Goal: Task Accomplishment & Management: Manage account settings

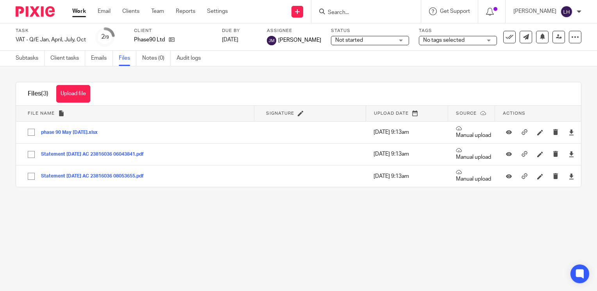
click at [79, 13] on link "Work" at bounding box center [79, 11] width 14 height 8
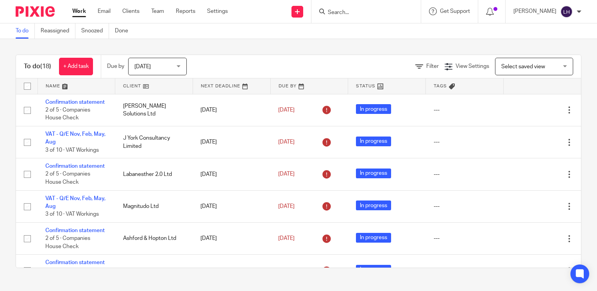
click at [359, 12] on input "Search" at bounding box center [362, 12] width 70 height 7
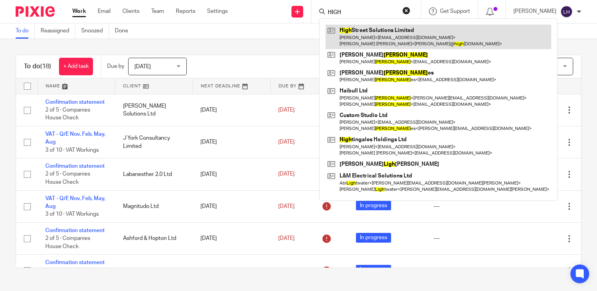
type input "HIGH"
click at [367, 29] on link at bounding box center [438, 37] width 226 height 24
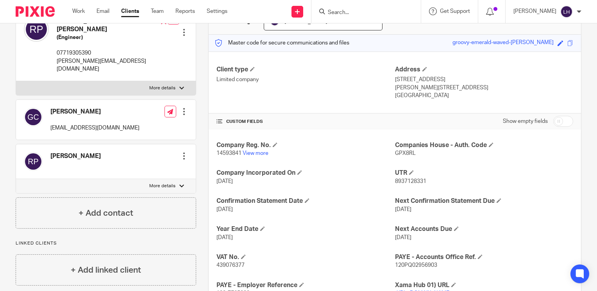
scroll to position [90, 0]
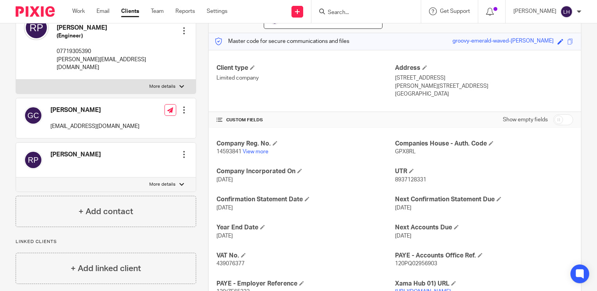
click at [235, 262] on span "439076377" at bounding box center [230, 263] width 28 height 5
copy span "439076377"
click at [349, 12] on input "Search" at bounding box center [362, 12] width 70 height 7
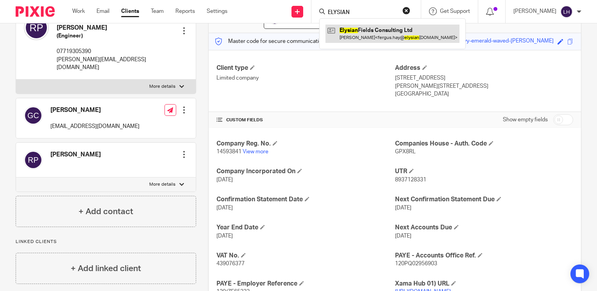
type input "ELYSIAN"
click at [360, 32] on link at bounding box center [392, 34] width 134 height 18
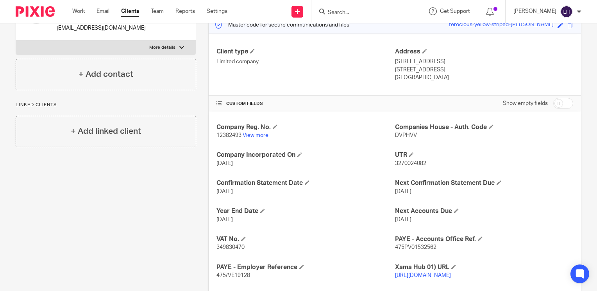
scroll to position [108, 0]
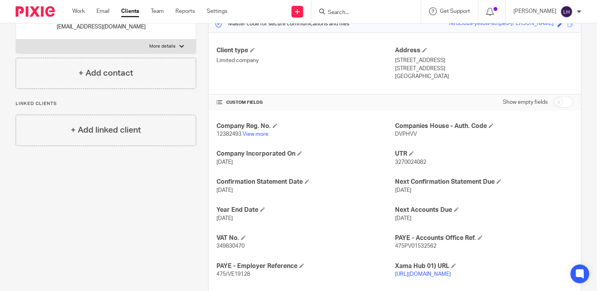
click at [236, 246] on span "349830470" at bounding box center [230, 246] width 28 height 5
copy span "349830470"
click at [228, 248] on span "349830470" at bounding box center [230, 246] width 28 height 5
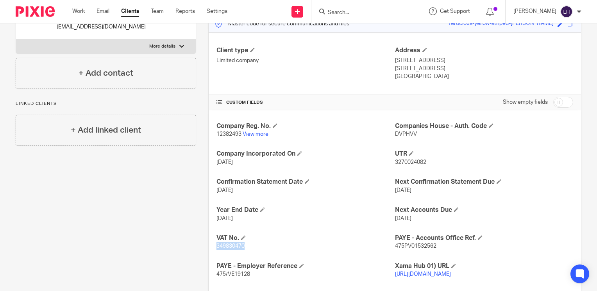
copy span "349830470"
click at [262, 135] on link "View more" at bounding box center [256, 134] width 26 height 5
click at [353, 11] on input "Search" at bounding box center [362, 12] width 70 height 7
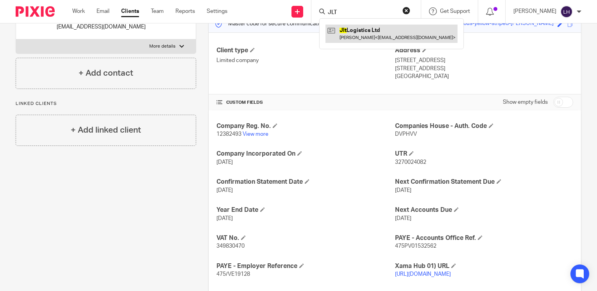
type input "JLT"
click at [368, 29] on link at bounding box center [391, 34] width 132 height 18
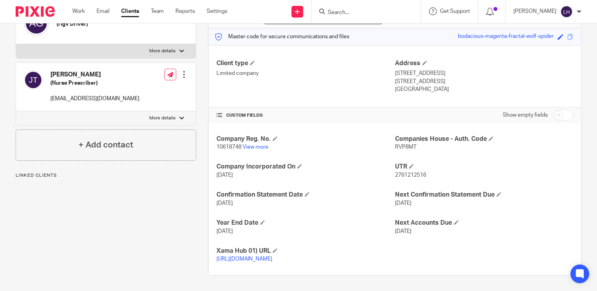
scroll to position [102, 0]
click at [359, 12] on input "Search" at bounding box center [362, 12] width 70 height 7
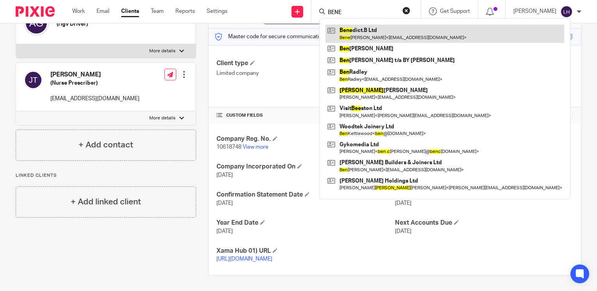
type input "BENE"
click at [368, 30] on link at bounding box center [444, 34] width 239 height 18
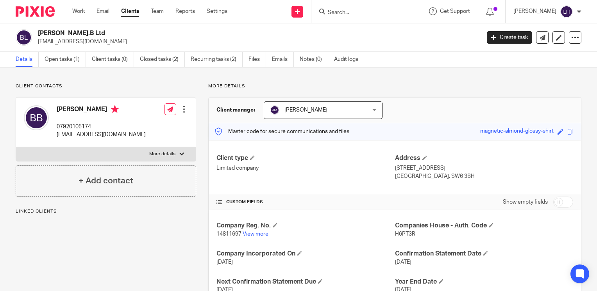
scroll to position [66, 0]
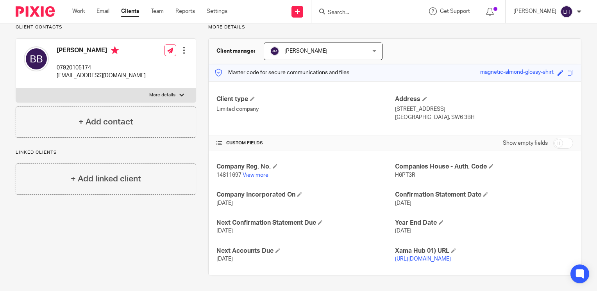
click at [358, 13] on input "Search" at bounding box center [362, 12] width 70 height 7
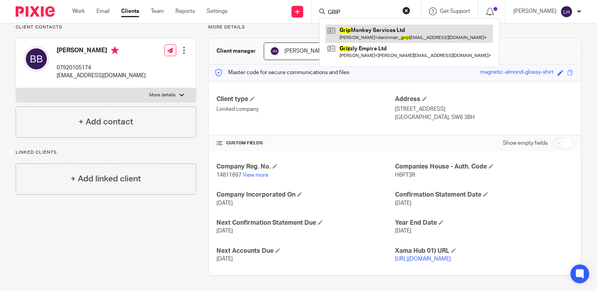
type input "GRIP"
click at [368, 30] on link at bounding box center [409, 34] width 168 height 18
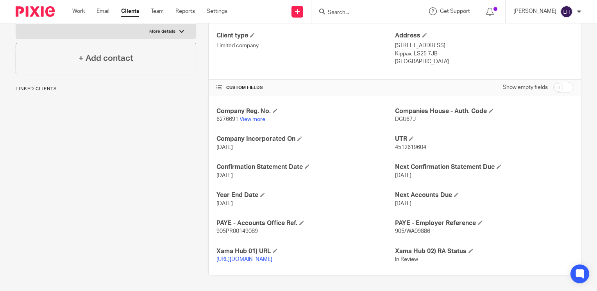
scroll to position [130, 0]
click at [253, 117] on link "View more" at bounding box center [252, 119] width 26 height 5
click at [353, 12] on input "Search" at bounding box center [362, 12] width 70 height 7
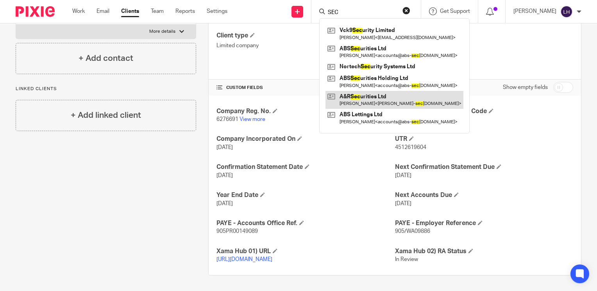
type input "SEC"
click at [380, 96] on link at bounding box center [394, 100] width 138 height 18
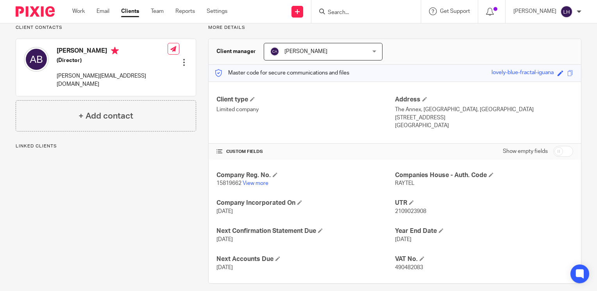
scroll to position [66, 0]
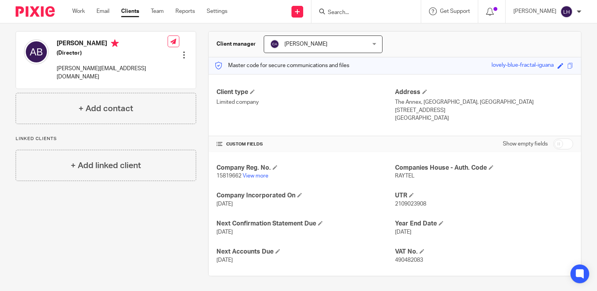
click at [352, 10] on input "Search" at bounding box center [362, 12] width 70 height 7
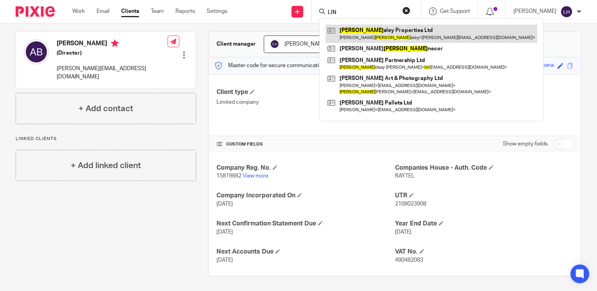
type input "LIN"
click at [400, 33] on link at bounding box center [431, 34] width 212 height 18
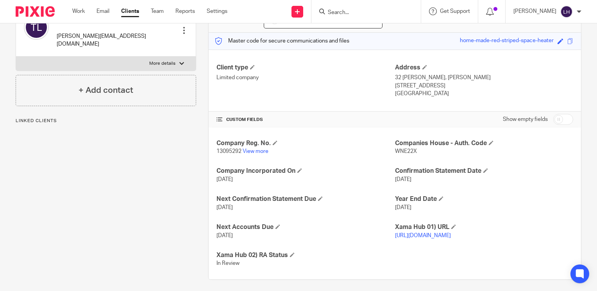
scroll to position [91, 0]
click at [377, 13] on input "Search" at bounding box center [362, 12] width 70 height 7
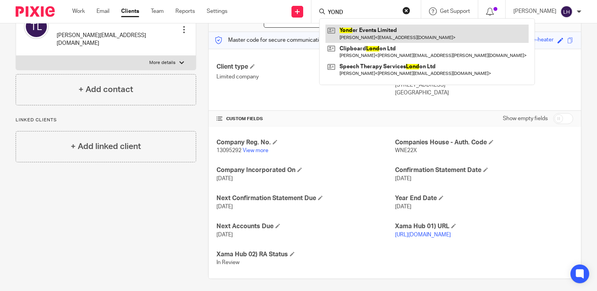
type input "YOND"
click at [387, 28] on link at bounding box center [426, 34] width 203 height 18
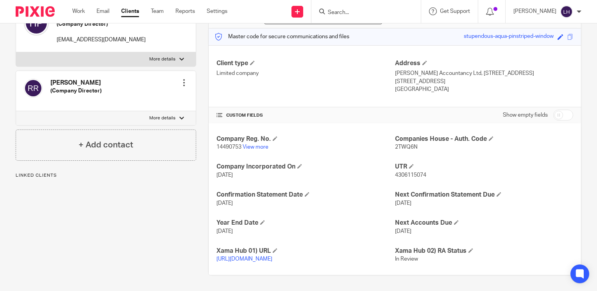
scroll to position [102, 0]
click at [360, 12] on input "Search" at bounding box center [362, 12] width 70 height 7
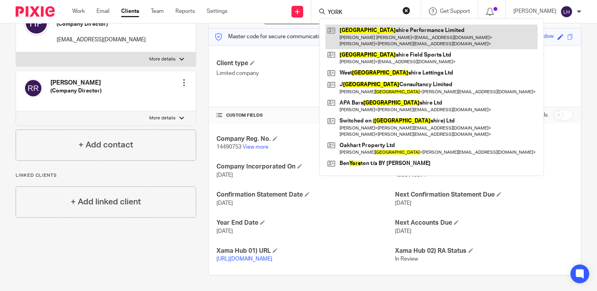
type input "YORK"
click at [390, 34] on link at bounding box center [431, 37] width 212 height 24
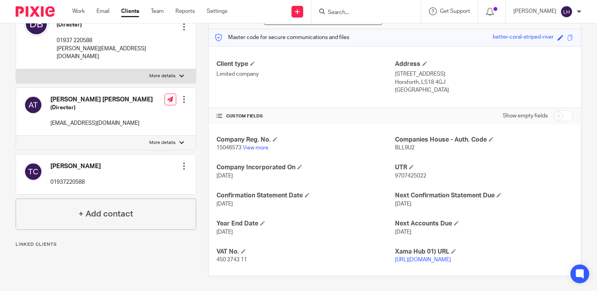
scroll to position [96, 0]
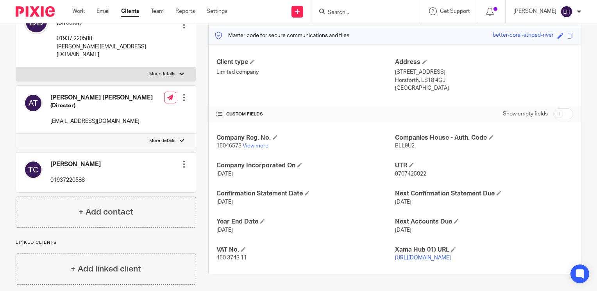
click at [236, 258] on span "450 3743 11" at bounding box center [231, 257] width 30 height 5
drag, startPoint x: 236, startPoint y: 258, endPoint x: 255, endPoint y: 263, distance: 20.3
click at [255, 262] on div "VAT No. 450 3743 11" at bounding box center [305, 254] width 178 height 16
drag, startPoint x: 250, startPoint y: 258, endPoint x: 214, endPoint y: 260, distance: 35.6
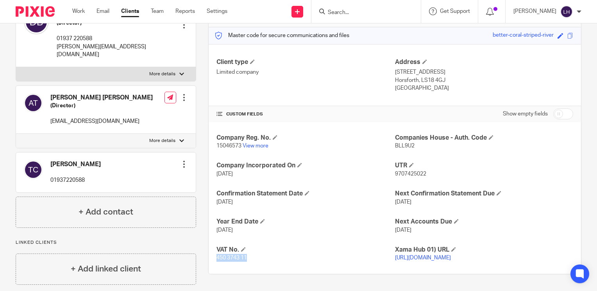
click at [216, 260] on p "450 3743 11" at bounding box center [305, 258] width 178 height 8
copy span "450 3743 11"
click at [263, 145] on link "View more" at bounding box center [256, 145] width 26 height 5
click at [372, 11] on input "Search" at bounding box center [362, 12] width 70 height 7
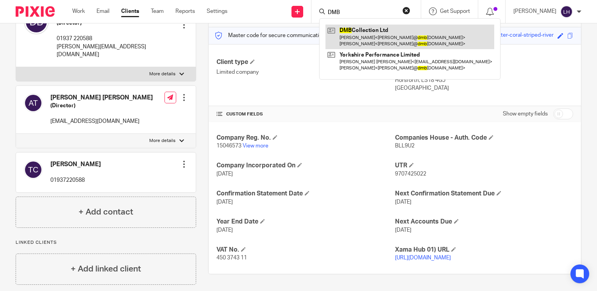
type input "DMB"
click at [386, 29] on link at bounding box center [409, 37] width 169 height 24
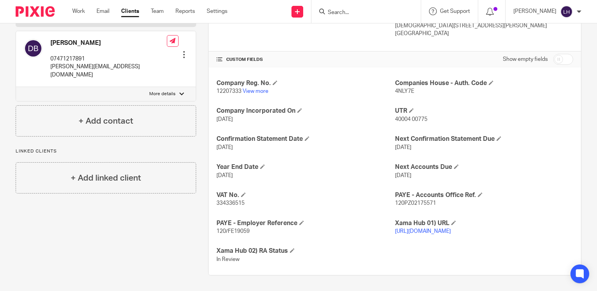
scroll to position [155, 0]
click at [221, 201] on span "334336515" at bounding box center [230, 203] width 28 height 5
copy span "334336515"
click at [258, 89] on link "View more" at bounding box center [256, 91] width 26 height 5
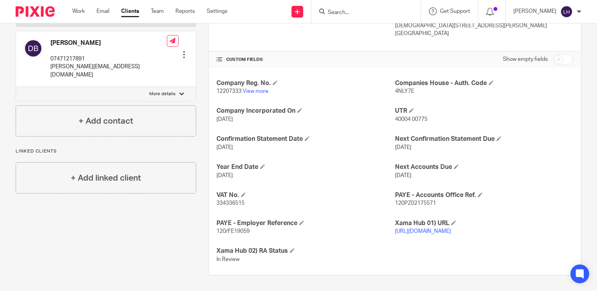
click at [369, 11] on input "Search" at bounding box center [362, 12] width 70 height 7
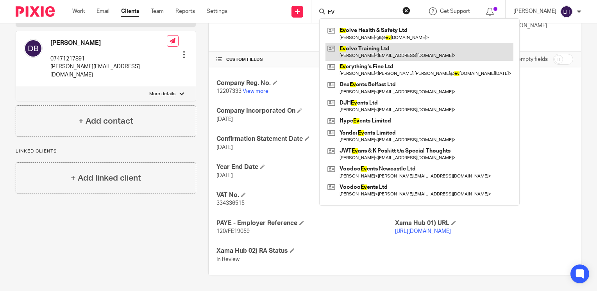
type input "EV"
click at [381, 54] on link at bounding box center [419, 52] width 188 height 18
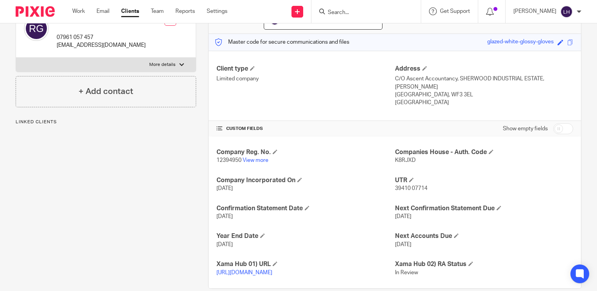
scroll to position [110, 0]
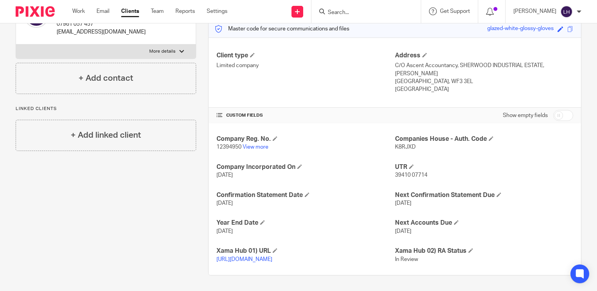
click at [367, 14] on input "Search" at bounding box center [362, 12] width 70 height 7
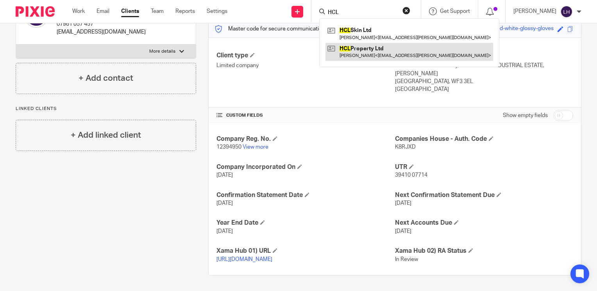
type input "HCL"
click at [375, 50] on link at bounding box center [409, 52] width 168 height 18
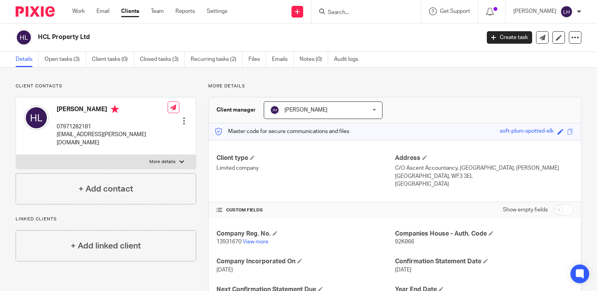
click at [375, 11] on input "Search" at bounding box center [362, 12] width 70 height 7
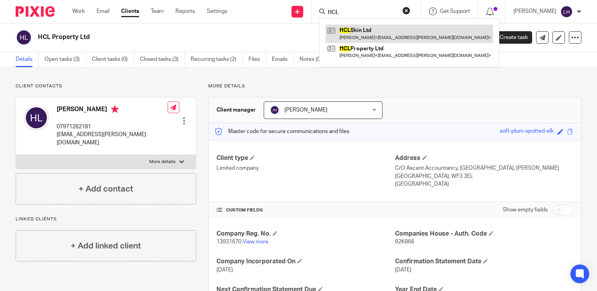
type input "HCL"
click at [373, 30] on link at bounding box center [409, 34] width 168 height 18
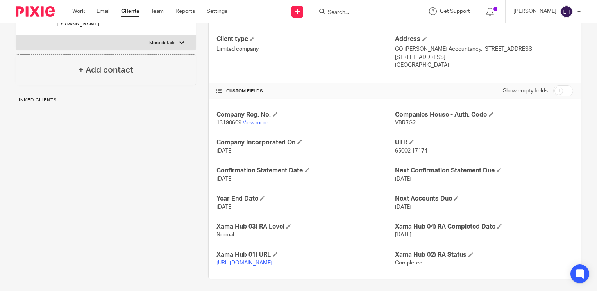
scroll to position [120, 0]
click at [351, 14] on input "Search" at bounding box center [362, 12] width 70 height 7
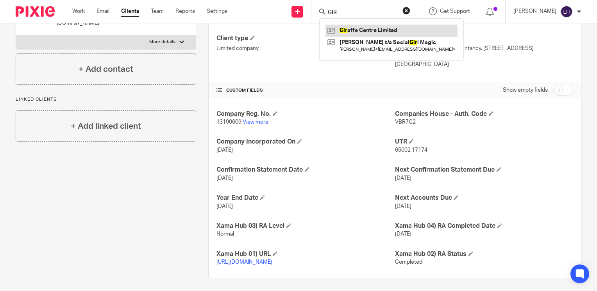
type input "GIR"
click at [374, 29] on link at bounding box center [391, 31] width 132 height 12
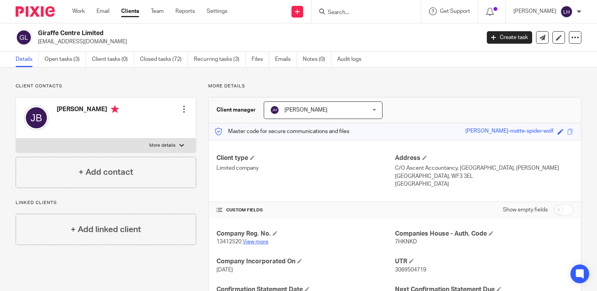
click at [259, 243] on link "View more" at bounding box center [256, 241] width 26 height 5
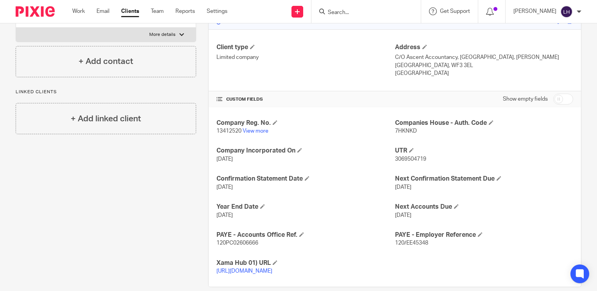
scroll to position [112, 0]
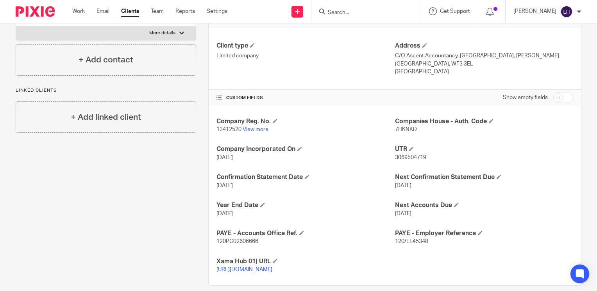
click at [362, 11] on input "Search" at bounding box center [362, 12] width 70 height 7
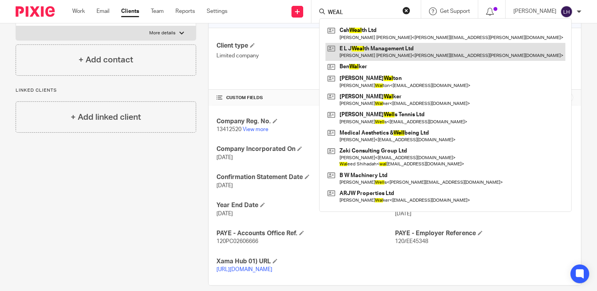
type input "WEAL"
click at [379, 46] on link at bounding box center [445, 52] width 240 height 18
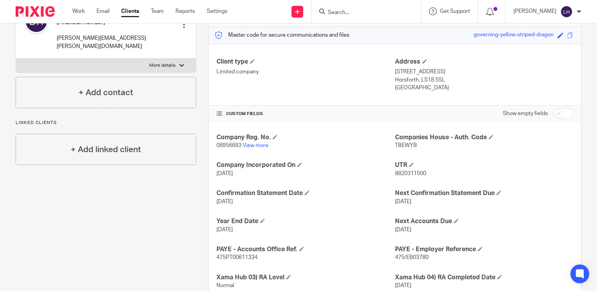
scroll to position [96, 0]
click at [361, 13] on input "Search" at bounding box center [362, 12] width 70 height 7
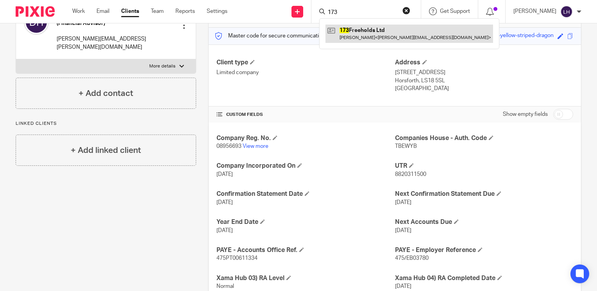
type input "173"
click at [370, 31] on link at bounding box center [409, 34] width 168 height 18
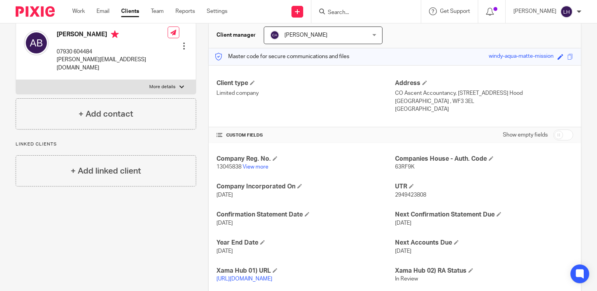
scroll to position [110, 0]
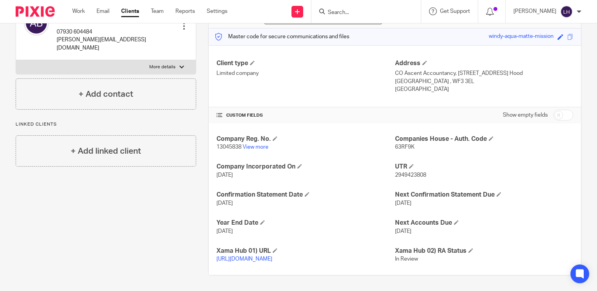
click at [357, 10] on input "Search" at bounding box center [362, 12] width 70 height 7
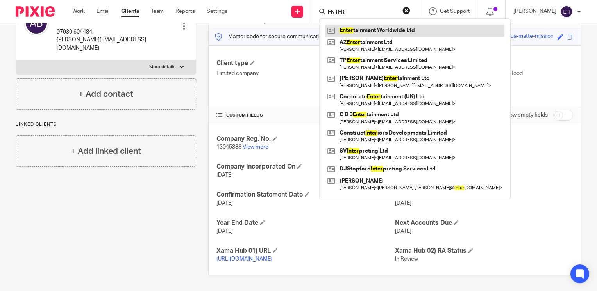
type input "ENTER"
click at [371, 27] on link at bounding box center [414, 31] width 179 height 12
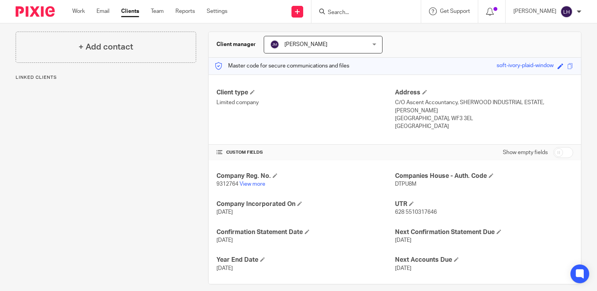
scroll to position [70, 0]
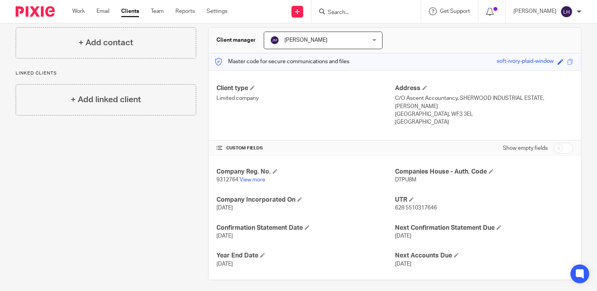
click at [359, 12] on input "Search" at bounding box center [362, 12] width 70 height 7
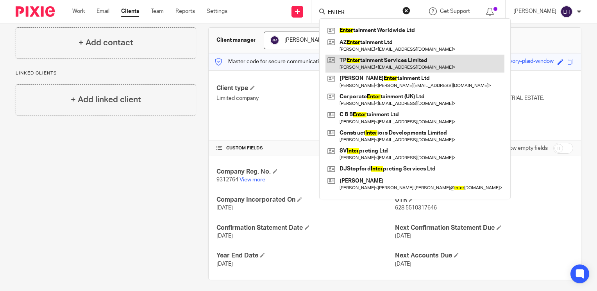
type input "ENTER"
click at [383, 65] on link at bounding box center [414, 64] width 179 height 18
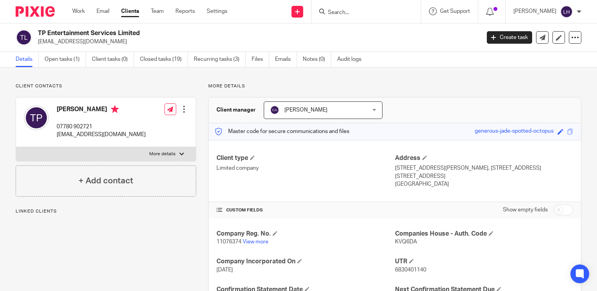
scroll to position [130, 0]
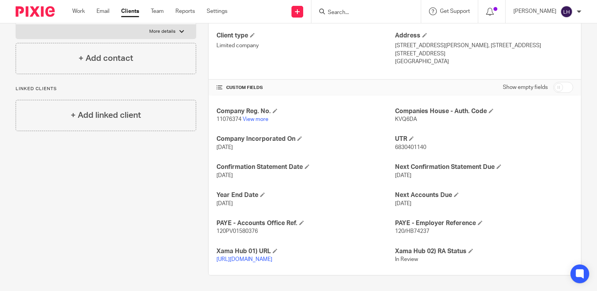
click at [367, 12] on input "Search" at bounding box center [362, 12] width 70 height 7
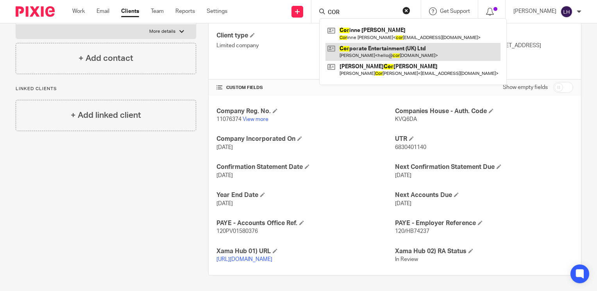
type input "COR"
click at [384, 47] on link at bounding box center [412, 52] width 175 height 18
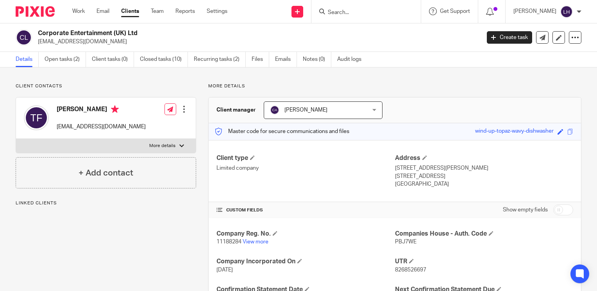
scroll to position [130, 0]
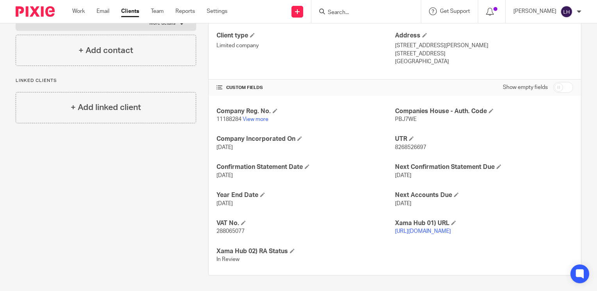
click at [238, 229] on span "288065077" at bounding box center [230, 231] width 28 height 5
copy span "288065077"
click at [258, 117] on link "View more" at bounding box center [256, 119] width 26 height 5
click at [381, 11] on input "Search" at bounding box center [362, 12] width 70 height 7
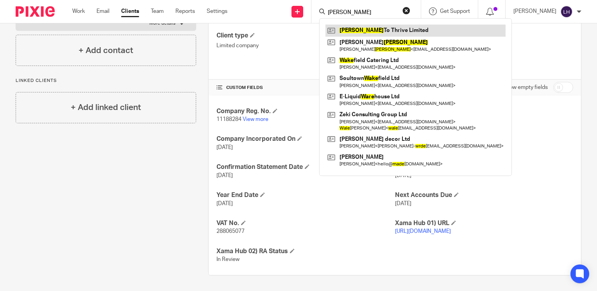
type input "WADE"
click at [387, 31] on link at bounding box center [415, 31] width 180 height 12
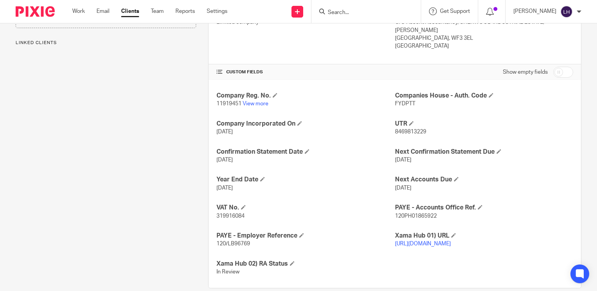
scroll to position [146, 0]
click at [257, 101] on link "View more" at bounding box center [256, 103] width 26 height 5
click at [235, 214] on span "319916084" at bounding box center [230, 215] width 28 height 5
copy span "319916084"
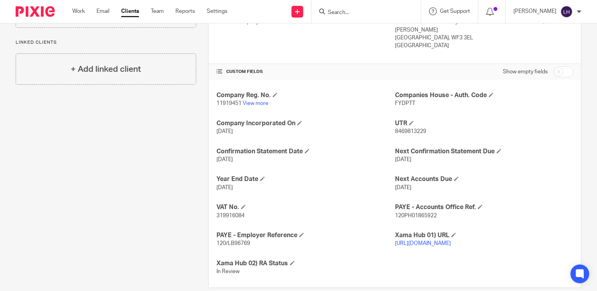
click at [357, 11] on input "Search" at bounding box center [362, 12] width 70 height 7
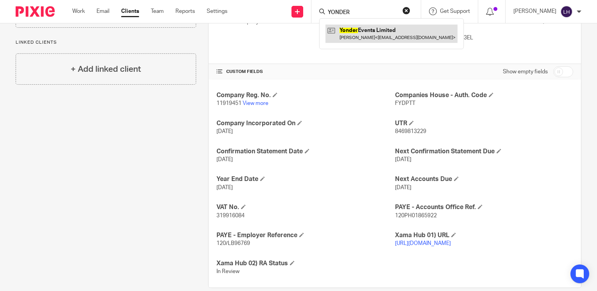
type input "YONDER"
click at [370, 32] on link at bounding box center [391, 34] width 132 height 18
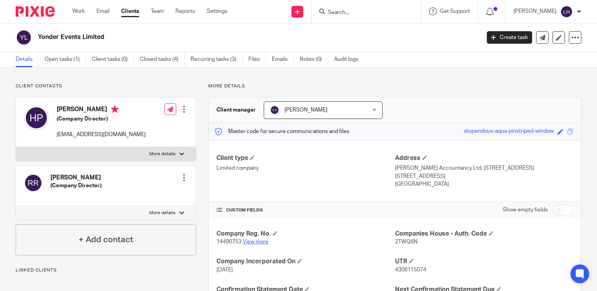
click at [262, 242] on link "View more" at bounding box center [256, 241] width 26 height 5
click at [79, 10] on link "Work" at bounding box center [78, 11] width 12 height 8
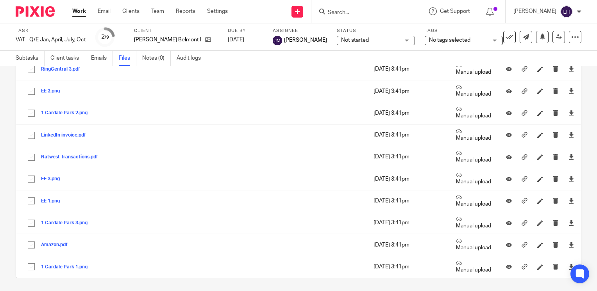
scroll to position [218, 0]
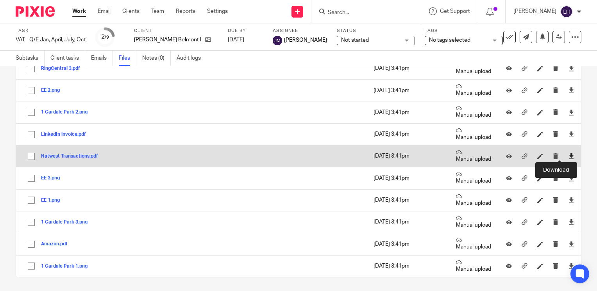
click at [568, 154] on icon at bounding box center [571, 157] width 6 height 6
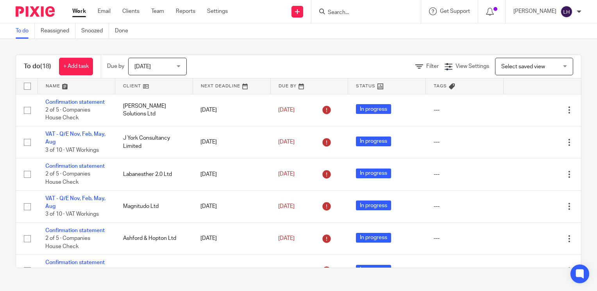
click at [367, 11] on input "Search" at bounding box center [362, 12] width 70 height 7
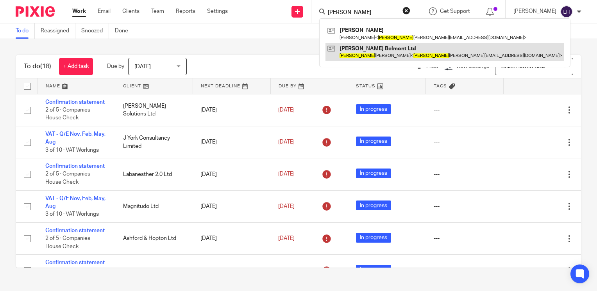
type input "JOE"
click at [378, 47] on link at bounding box center [444, 52] width 239 height 18
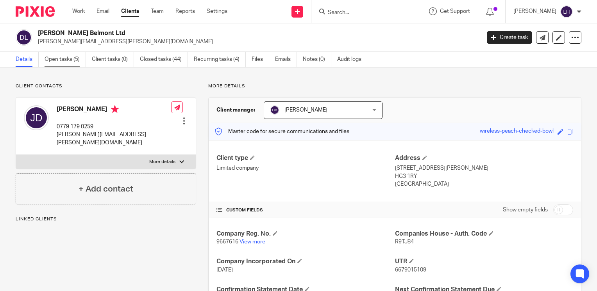
click at [64, 62] on link "Open tasks (5)" at bounding box center [65, 59] width 41 height 15
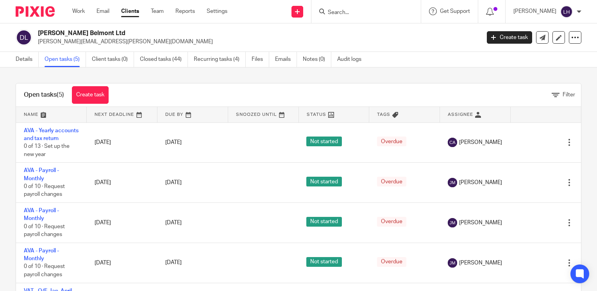
scroll to position [28, 0]
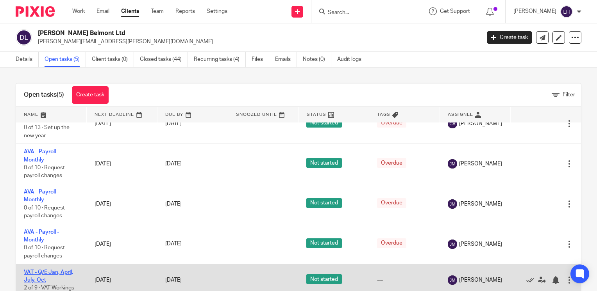
click at [64, 271] on link "VAT - Q/E Jan, April, July, Oct" at bounding box center [48, 276] width 49 height 13
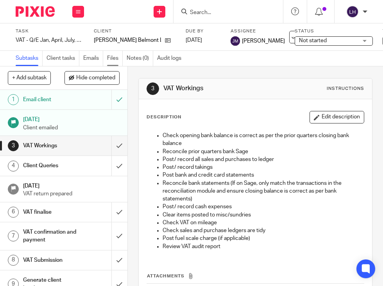
click at [111, 60] on link "Files" at bounding box center [115, 58] width 16 height 15
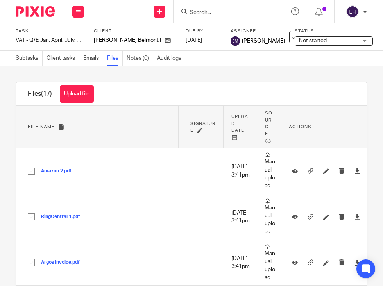
click at [172, 71] on div "Upload file Drag & Drop your files, or click here Files uploading... Files (17)…" at bounding box center [191, 176] width 383 height 220
click at [77, 98] on button "Upload file" at bounding box center [77, 94] width 34 height 18
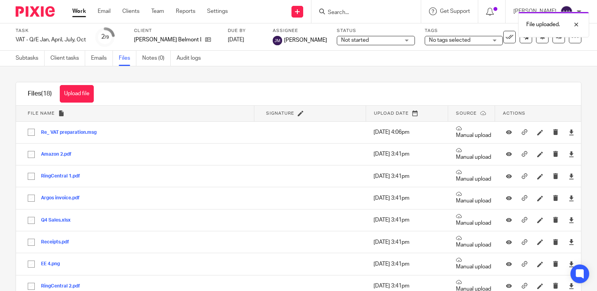
click at [81, 12] on link "Work" at bounding box center [79, 11] width 14 height 8
